Goal: Information Seeking & Learning: Learn about a topic

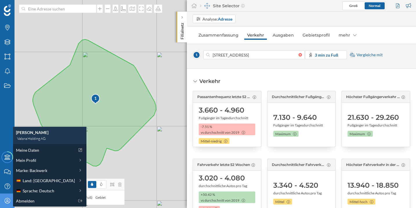
scroll to position [587, 0]
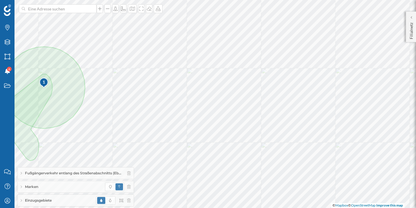
click at [21, 200] on icon at bounding box center [21, 200] width 1 height 3
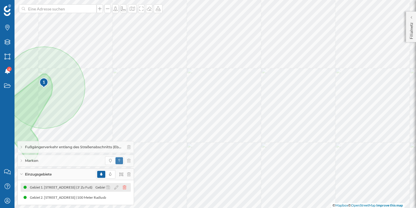
click at [126, 188] on icon at bounding box center [124, 187] width 3 height 4
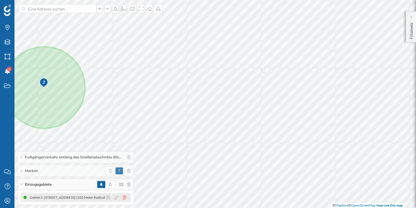
click at [126, 196] on icon at bounding box center [124, 197] width 3 height 4
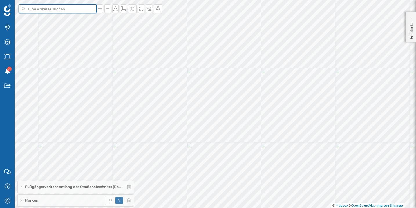
click at [72, 9] on input at bounding box center [57, 8] width 65 height 9
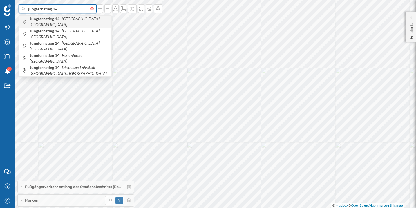
type input "jungfernstieg 14"
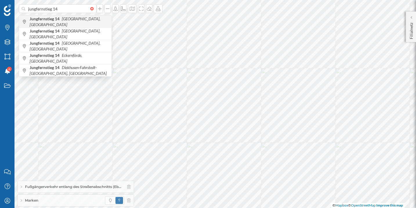
click at [59, 19] on span "[STREET_ADDRESS]" at bounding box center [69, 22] width 79 height 12
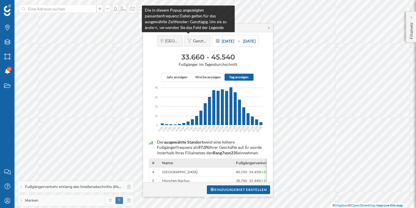
click at [193, 41] on span "Ganztägig" at bounding box center [200, 40] width 15 height 5
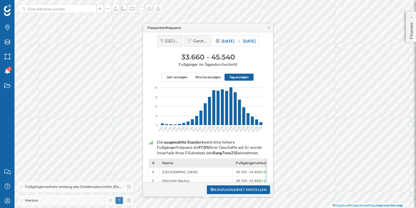
click at [238, 77] on span "Tag anzeigen" at bounding box center [238, 77] width 19 height 5
click at [269, 26] on icon at bounding box center [269, 27] width 4 height 3
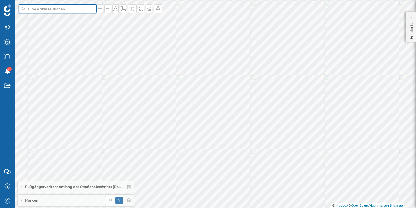
click at [69, 10] on input at bounding box center [57, 8] width 65 height 9
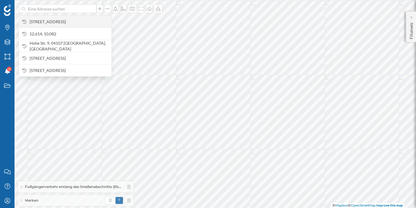
click at [66, 23] on span "[STREET_ADDRESS]" at bounding box center [69, 22] width 79 height 6
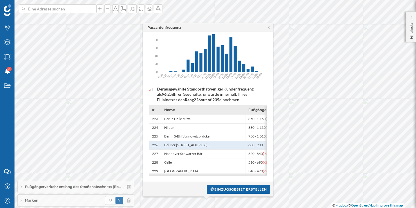
scroll to position [0, 16]
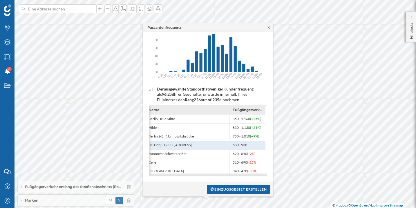
click at [270, 28] on icon at bounding box center [269, 27] width 4 height 3
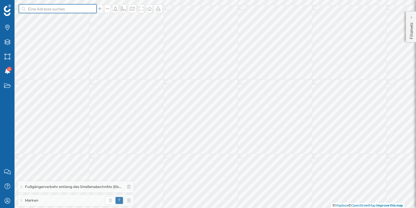
click at [73, 8] on input at bounding box center [57, 8] width 65 height 9
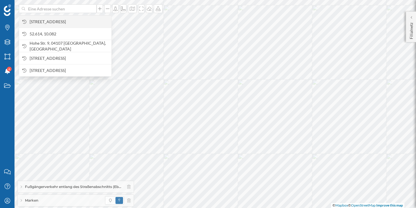
click at [75, 21] on span "[STREET_ADDRESS]" at bounding box center [69, 22] width 79 height 6
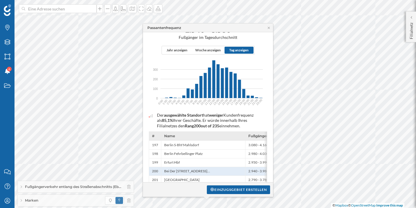
scroll to position [0, 0]
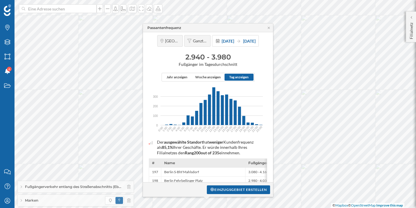
drag, startPoint x: 196, startPoint y: 65, endPoint x: 232, endPoint y: 63, distance: 36.0
click at [232, 63] on span "Fußgänger im Tagesdurchschnitt" at bounding box center [208, 64] width 124 height 5
click at [223, 55] on h3 "2.940 - 3.980" at bounding box center [208, 56] width 124 height 9
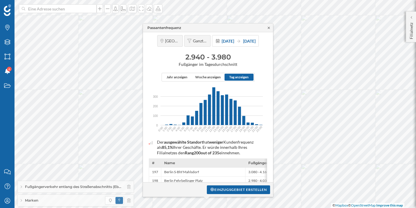
click at [270, 28] on icon at bounding box center [269, 27] width 4 height 3
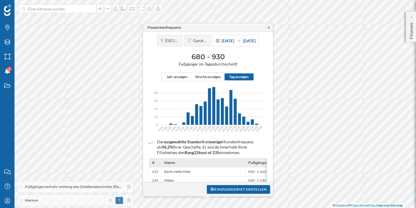
click at [270, 27] on icon at bounding box center [269, 27] width 4 height 3
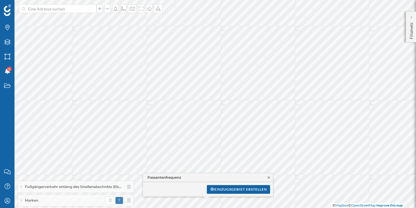
click at [268, 176] on icon at bounding box center [269, 177] width 2 height 2
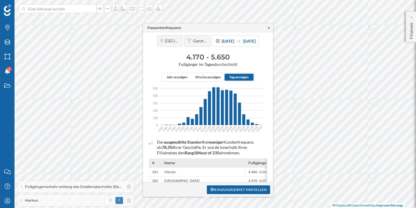
click at [268, 28] on icon at bounding box center [269, 27] width 4 height 3
click at [215, 39] on icon at bounding box center [217, 41] width 5 height 4
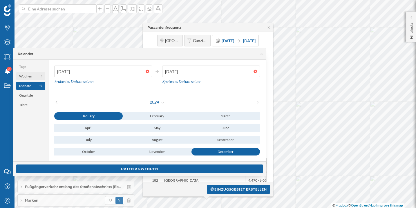
click at [33, 73] on div "Wochen" at bounding box center [30, 76] width 29 height 8
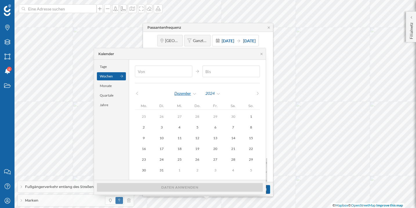
click at [195, 94] on div "Dezember" at bounding box center [185, 93] width 23 height 9
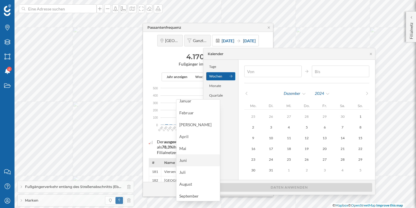
scroll to position [9, 0]
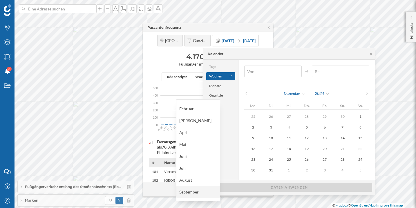
click at [195, 189] on div "September" at bounding box center [198, 192] width 38 height 6
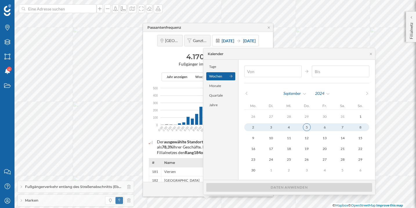
type input "[DATE]"
click at [305, 126] on div "5" at bounding box center [307, 127] width 8 height 8
click at [303, 95] on div "September" at bounding box center [295, 93] width 24 height 9
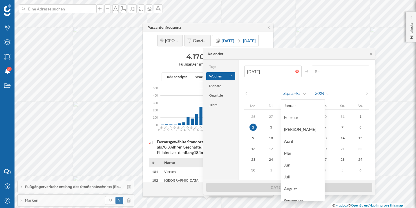
click at [311, 94] on div "[DATE]" at bounding box center [307, 93] width 63 height 9
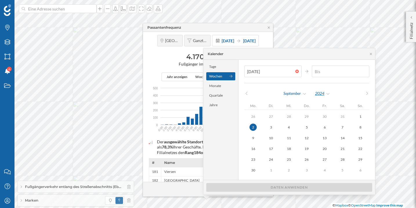
click at [318, 94] on div "2024" at bounding box center [323, 93] width 16 height 9
click at [321, 115] on div "2025" at bounding box center [334, 117] width 38 height 6
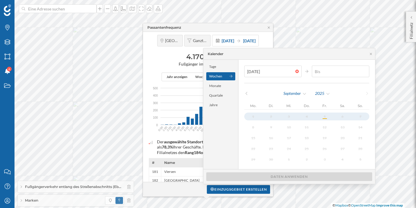
click at [318, 117] on div "1 2 3 4 5 6 7" at bounding box center [306, 117] width 125 height 8
click at [289, 95] on div "September" at bounding box center [295, 93] width 24 height 9
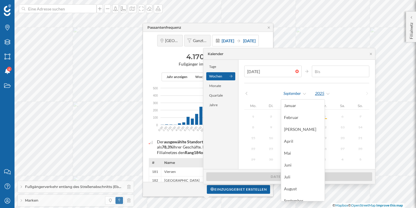
click at [319, 95] on div "2025" at bounding box center [323, 93] width 16 height 9
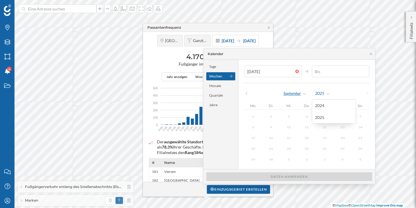
click at [297, 95] on div "September" at bounding box center [295, 93] width 24 height 9
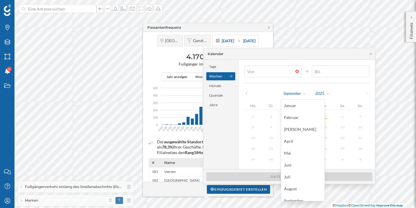
click at [295, 70] on div at bounding box center [298, 71] width 6 height 3
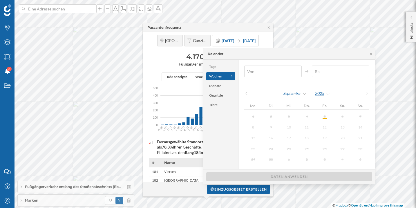
click at [320, 94] on div "2025" at bounding box center [323, 93] width 16 height 9
click at [322, 106] on div "2024" at bounding box center [334, 105] width 38 height 6
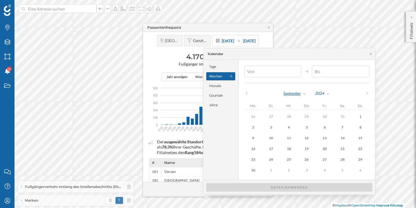
click at [303, 94] on div "September" at bounding box center [295, 93] width 24 height 9
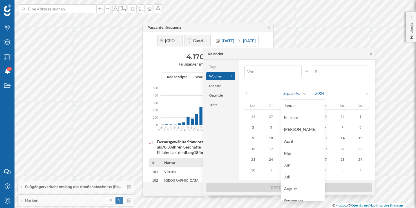
click at [301, 186] on div "August" at bounding box center [303, 189] width 38 height 6
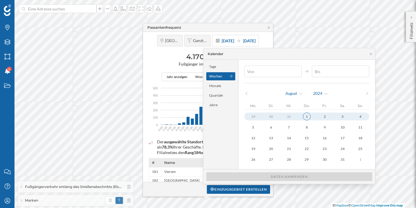
type input "[DATE]"
click at [310, 119] on button "1" at bounding box center [307, 117] width 18 height 8
click at [317, 93] on div "2024" at bounding box center [321, 93] width 16 height 9
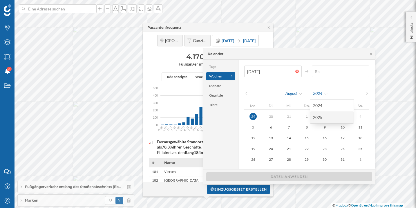
click at [325, 114] on div "2025" at bounding box center [332, 117] width 44 height 12
click at [299, 95] on div "August" at bounding box center [294, 93] width 18 height 9
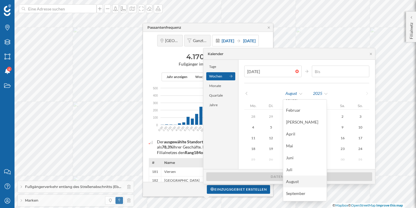
scroll to position [11, 0]
click at [307, 185] on div "September" at bounding box center [305, 189] width 44 height 12
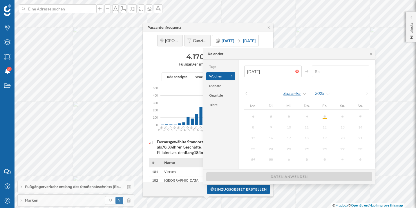
click at [293, 92] on div "September" at bounding box center [295, 93] width 24 height 9
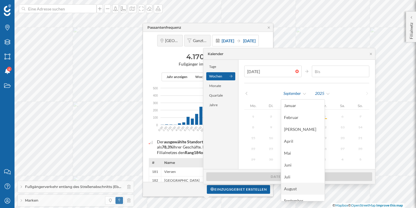
click at [301, 183] on div "August" at bounding box center [303, 189] width 44 height 12
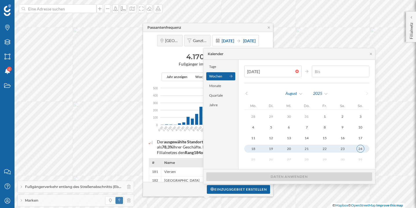
type input "[DATE]"
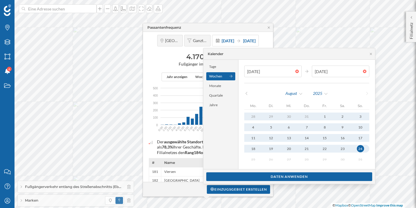
click at [361, 148] on button "24" at bounding box center [360, 149] width 18 height 8
click at [318, 176] on div "Daten anwenden" at bounding box center [289, 176] width 166 height 9
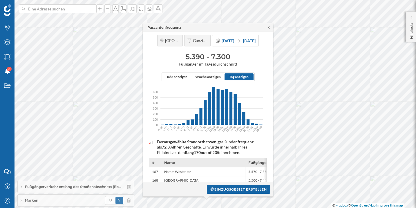
click at [269, 27] on icon at bounding box center [269, 27] width 4 height 3
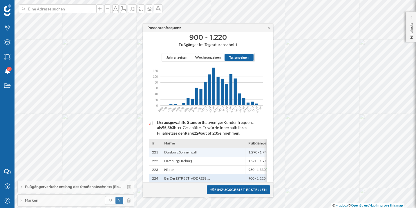
scroll to position [21, 0]
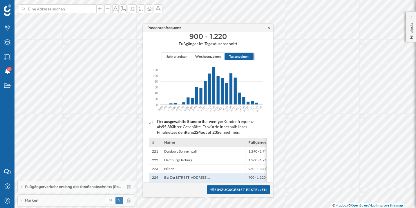
click at [269, 27] on icon at bounding box center [269, 28] width 2 height 2
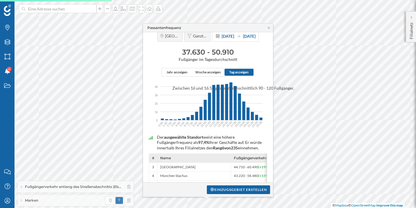
scroll to position [10, 0]
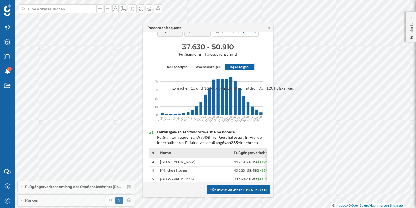
drag, startPoint x: 227, startPoint y: 161, endPoint x: 224, endPoint y: 141, distance: 20.9
click at [224, 141] on div "Der ausgewählte Standort weist eine höhere Fußgängerfrequenz als 97,4% Ihrer Ge…" at bounding box center [208, 173] width 124 height 98
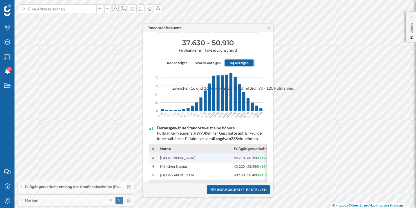
scroll to position [32, 0]
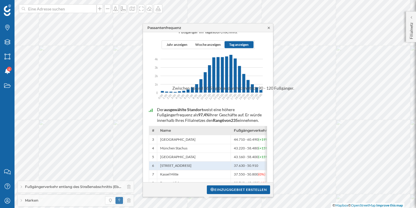
click at [268, 28] on icon at bounding box center [269, 27] width 4 height 3
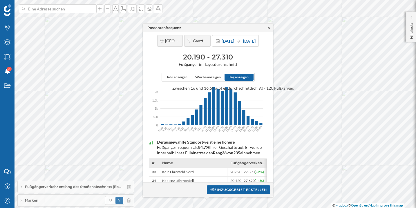
click at [268, 27] on icon at bounding box center [269, 28] width 2 height 2
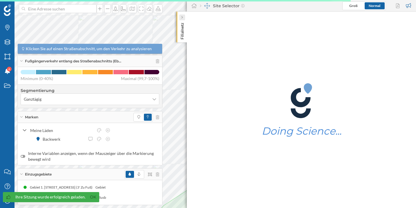
click at [185, 17] on div at bounding box center [182, 18] width 6 height 6
